Goal: Subscribe to service/newsletter

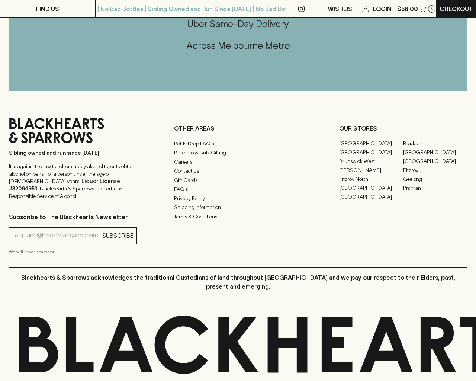
scroll to position [848, 0]
type input "[EMAIL_ADDRESS]"
type input "1"
type input "e"
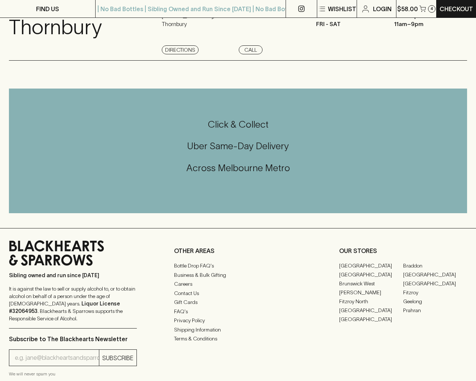
scroll to position [998, 0]
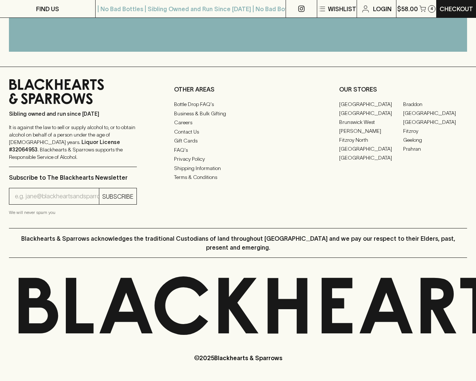
scroll to position [874, 0]
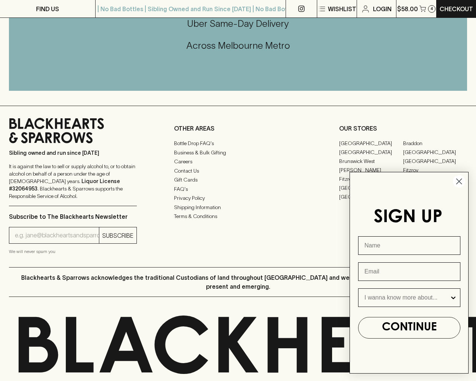
type input "[EMAIL_ADDRESS]"
type input "e"
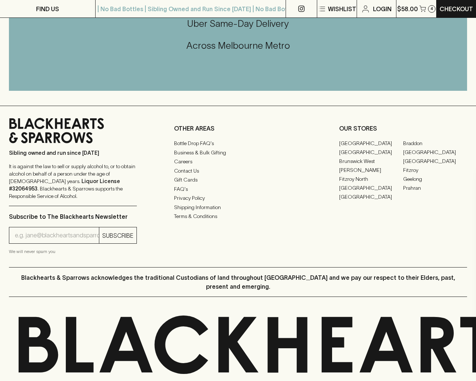
type input "e"
